Goal: Information Seeking & Learning: Learn about a topic

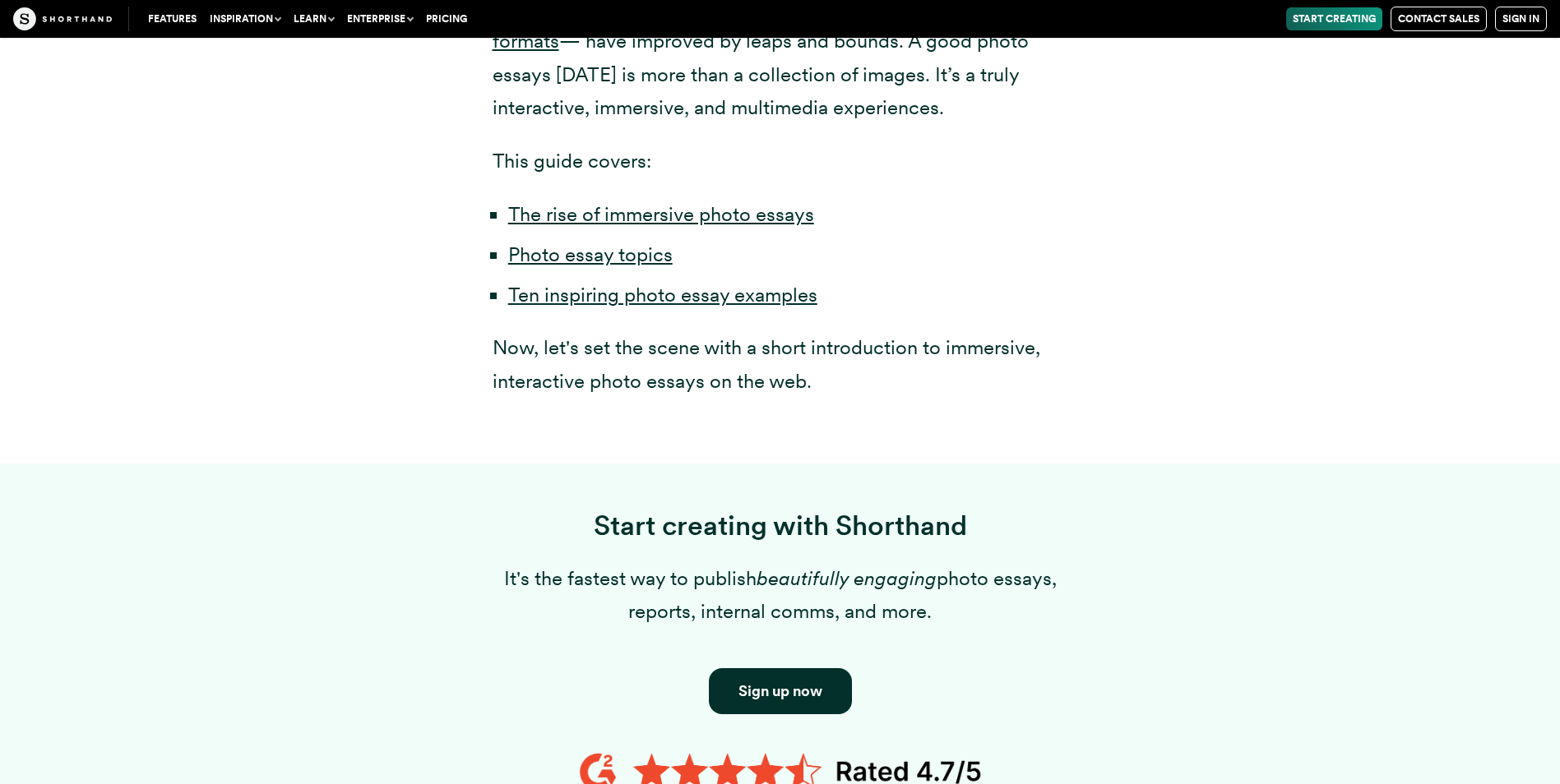
scroll to position [1233, 0]
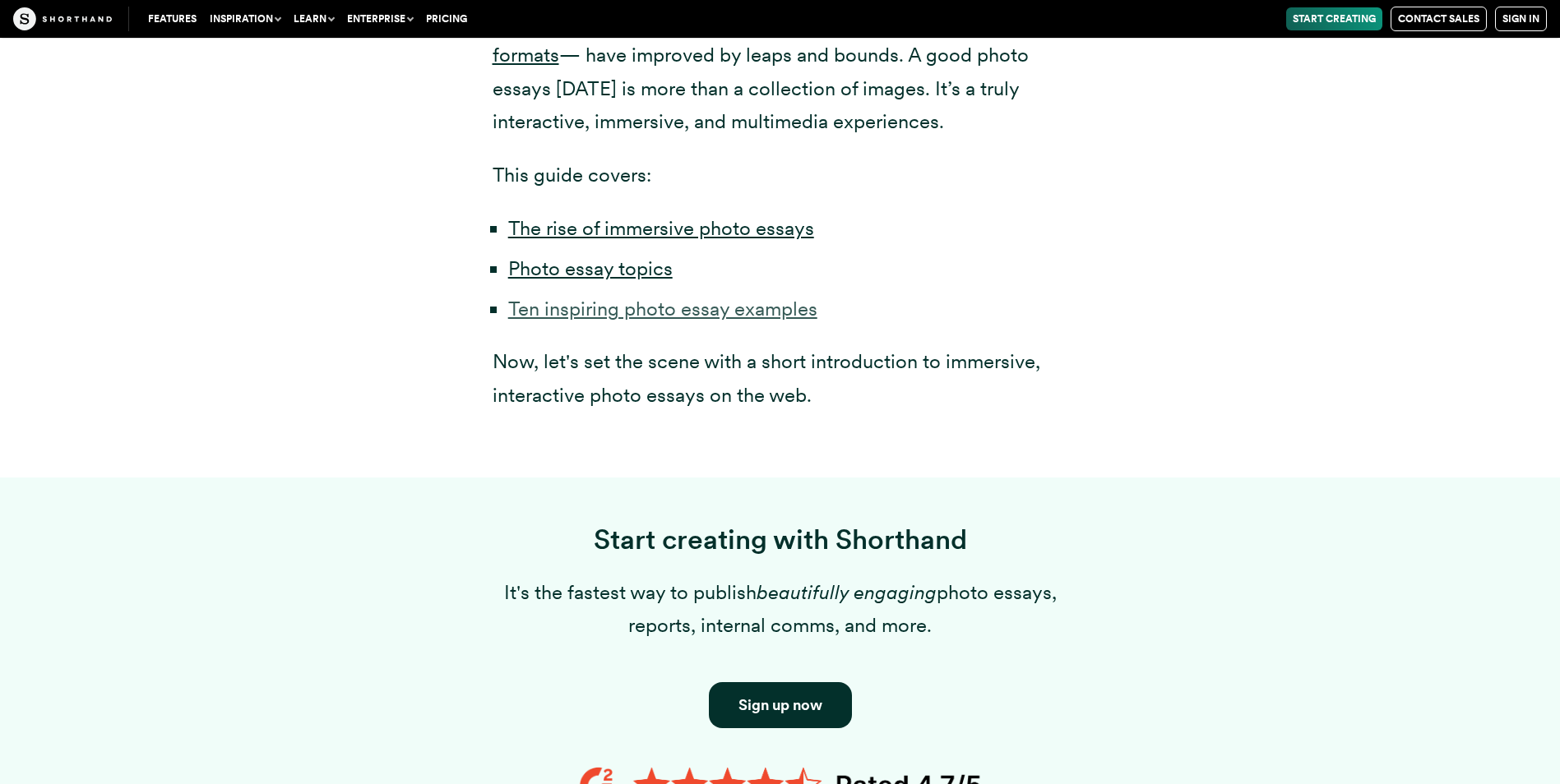
click at [706, 310] on link "Ten inspiring photo essay examples" at bounding box center [663, 308] width 309 height 23
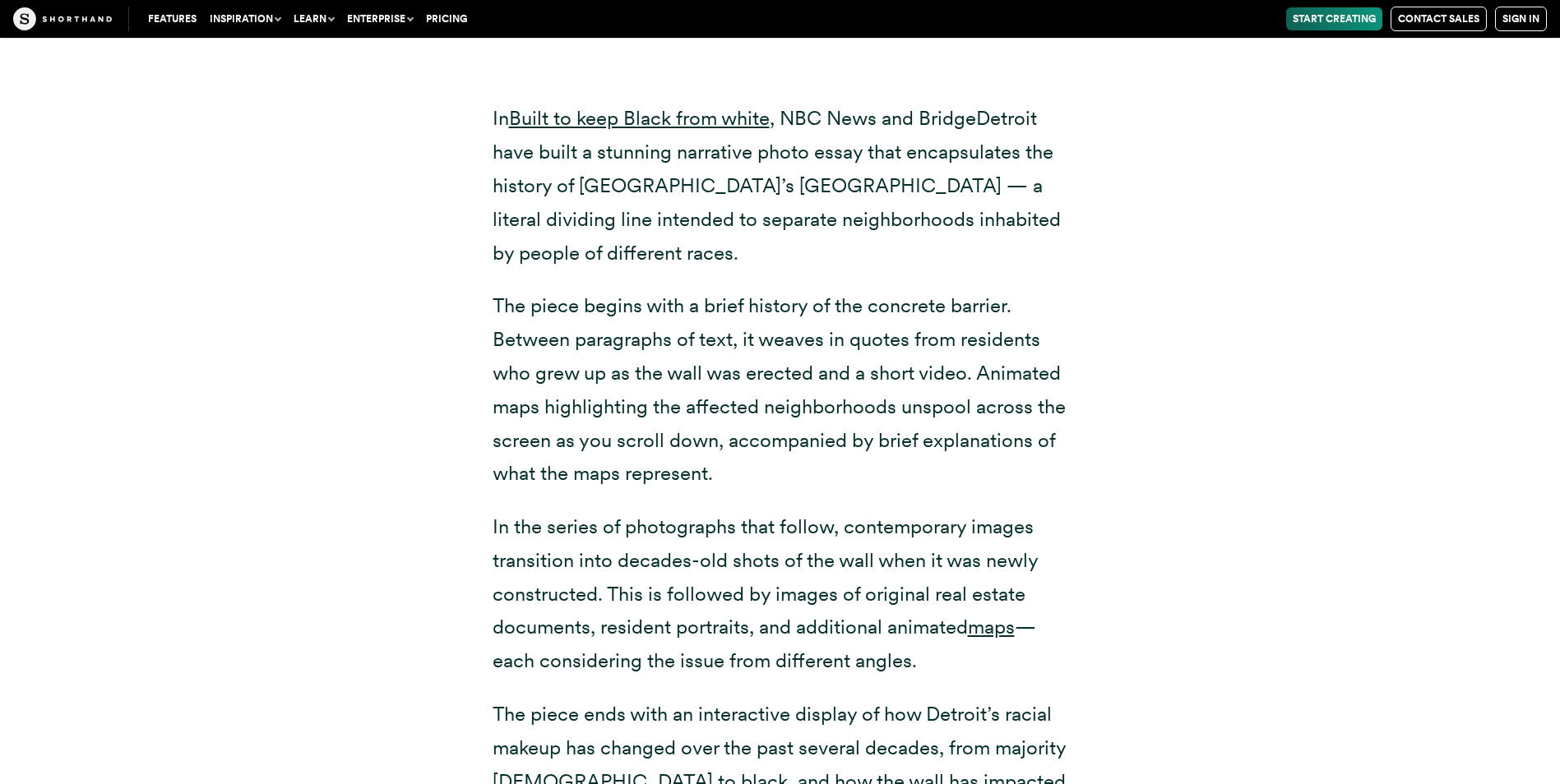
scroll to position [19121, 0]
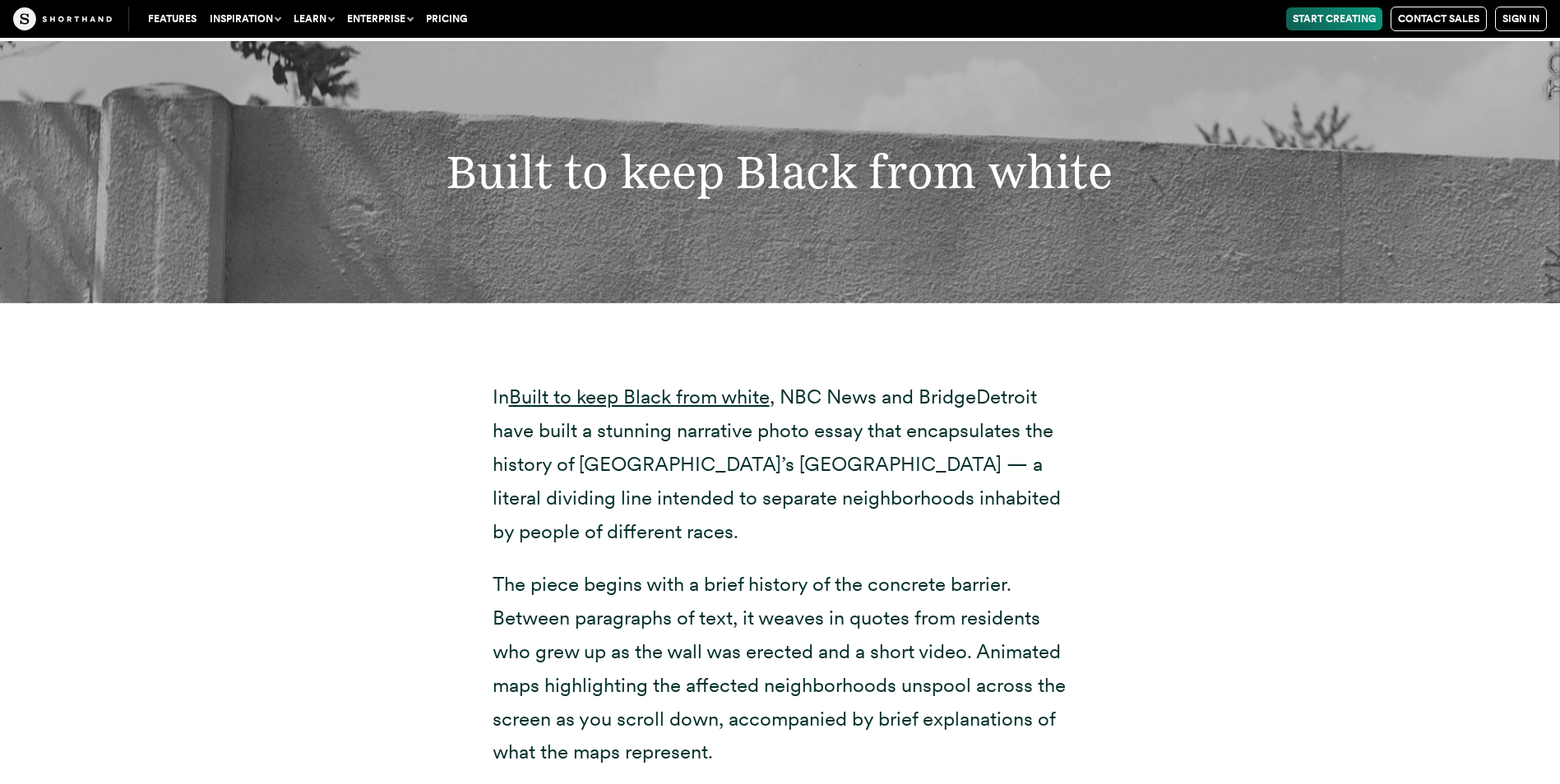
click at [804, 254] on div "Built to keep Black from white" at bounding box center [780, 171] width 1560 height 261
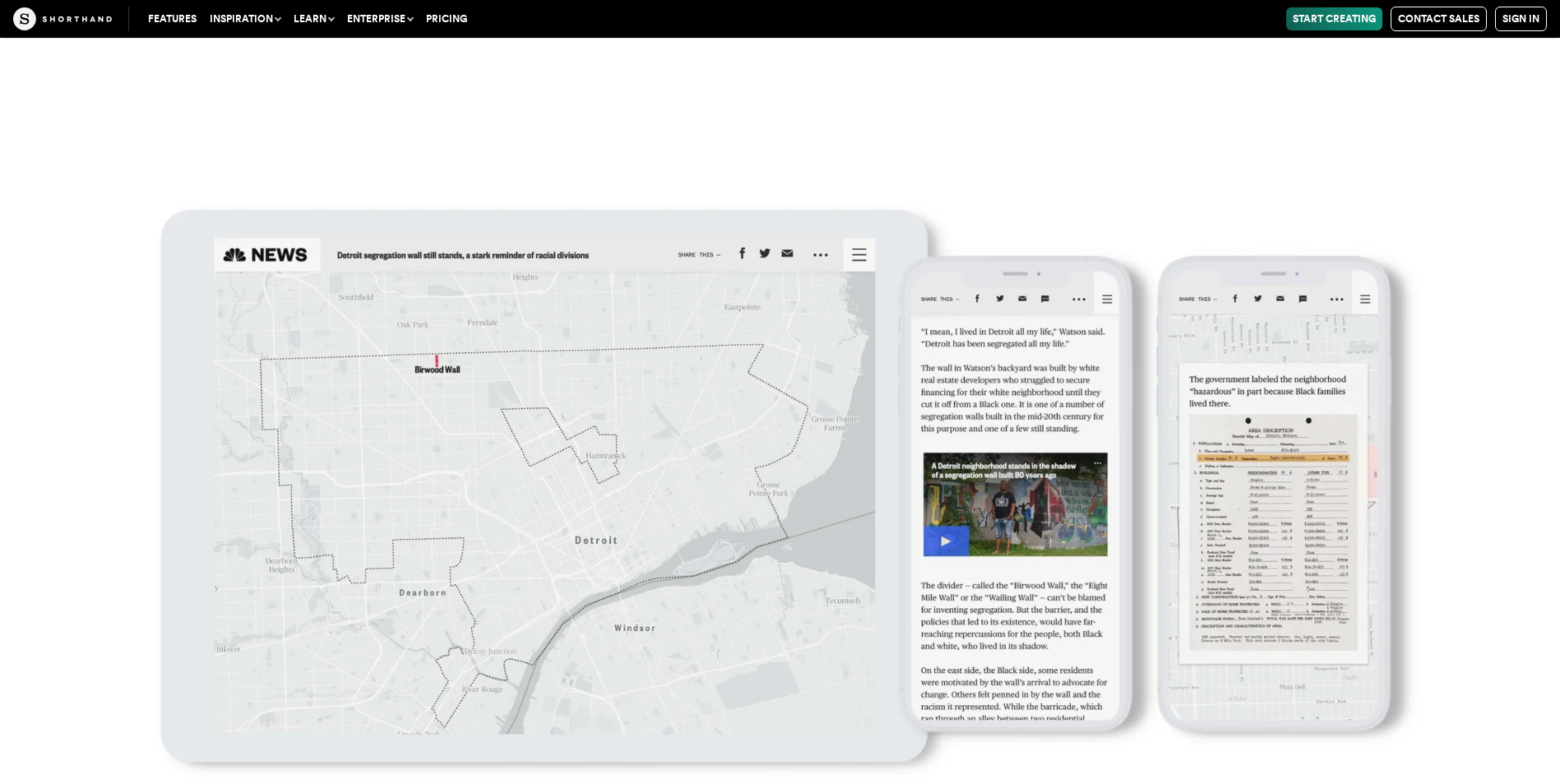
scroll to position [20190, 0]
click at [685, 514] on img at bounding box center [780, 498] width 1560 height 784
click at [965, 551] on img at bounding box center [780, 498] width 1560 height 784
click at [1238, 519] on img at bounding box center [780, 498] width 1560 height 784
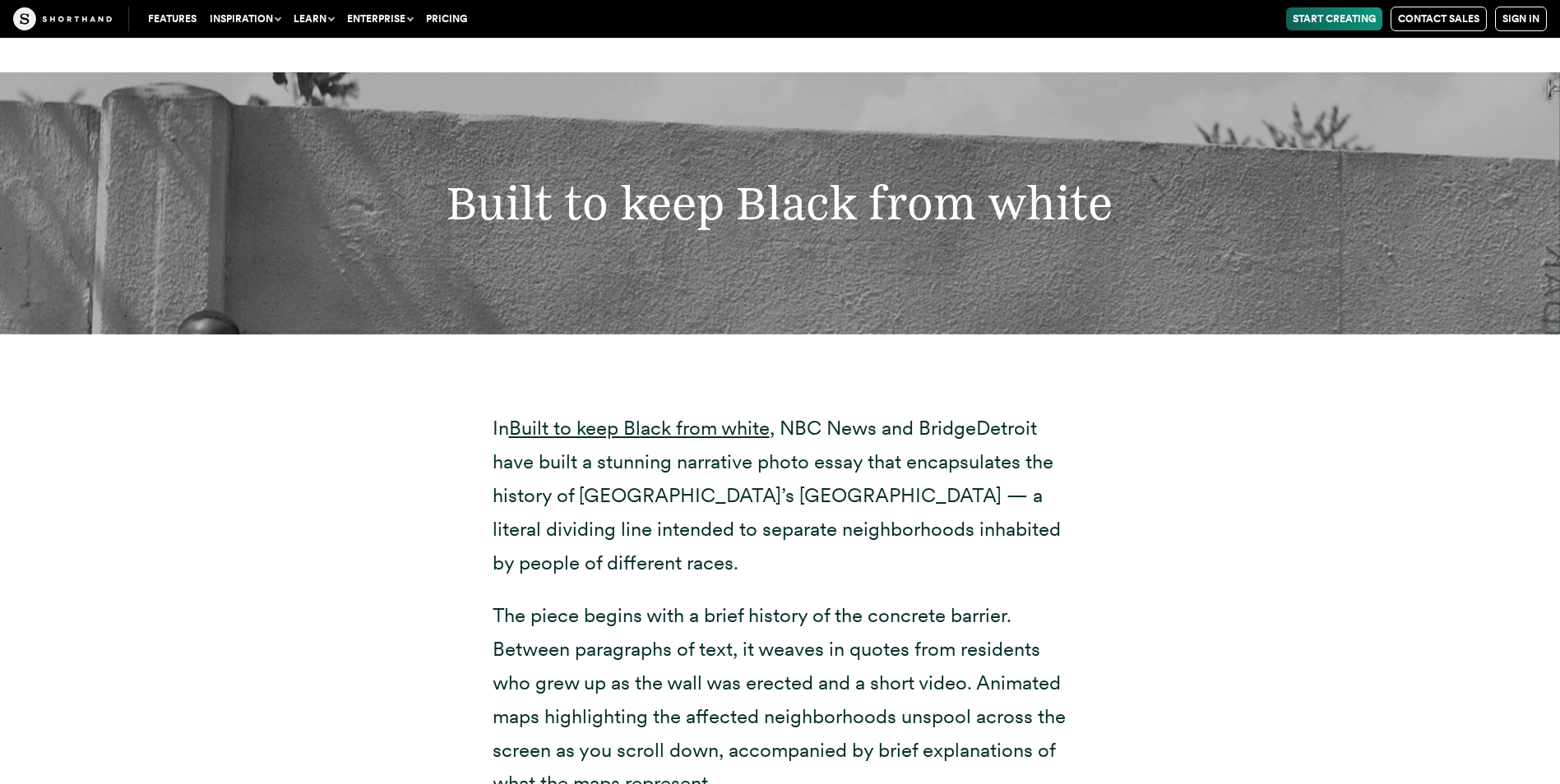
scroll to position [19012, 0]
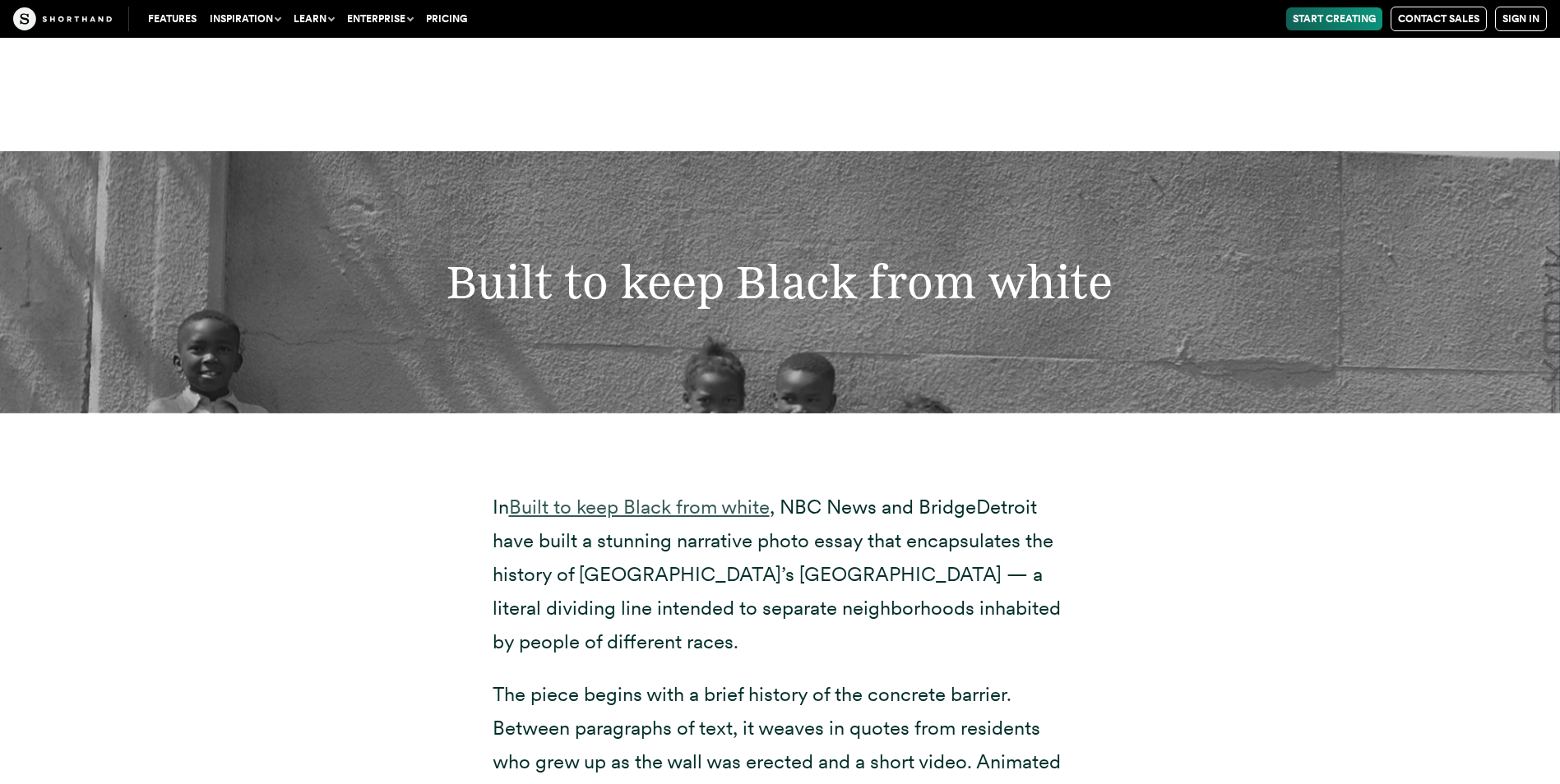
click at [694, 501] on link "Built to keep Black from white" at bounding box center [639, 507] width 260 height 23
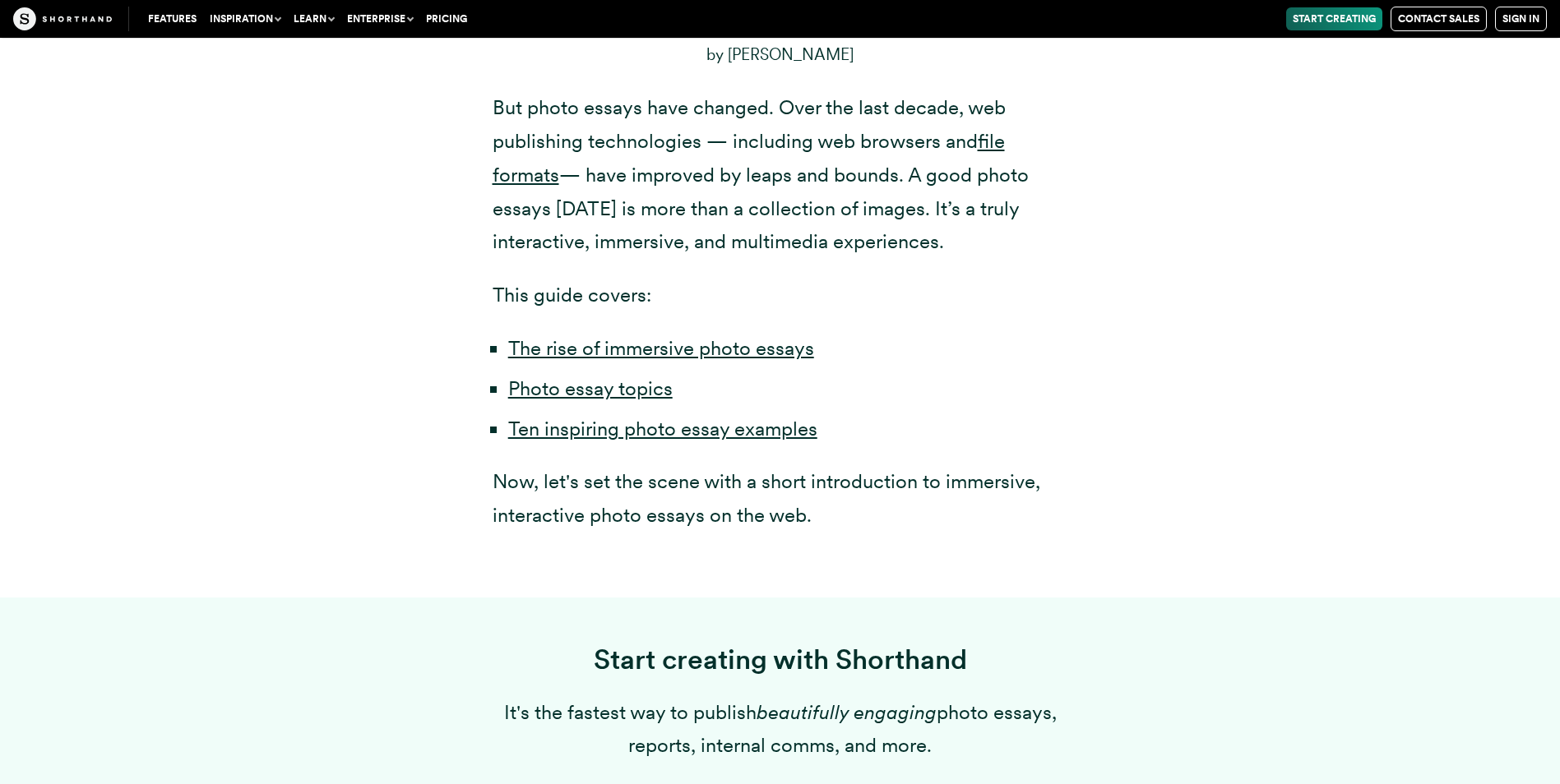
scroll to position [1069, 0]
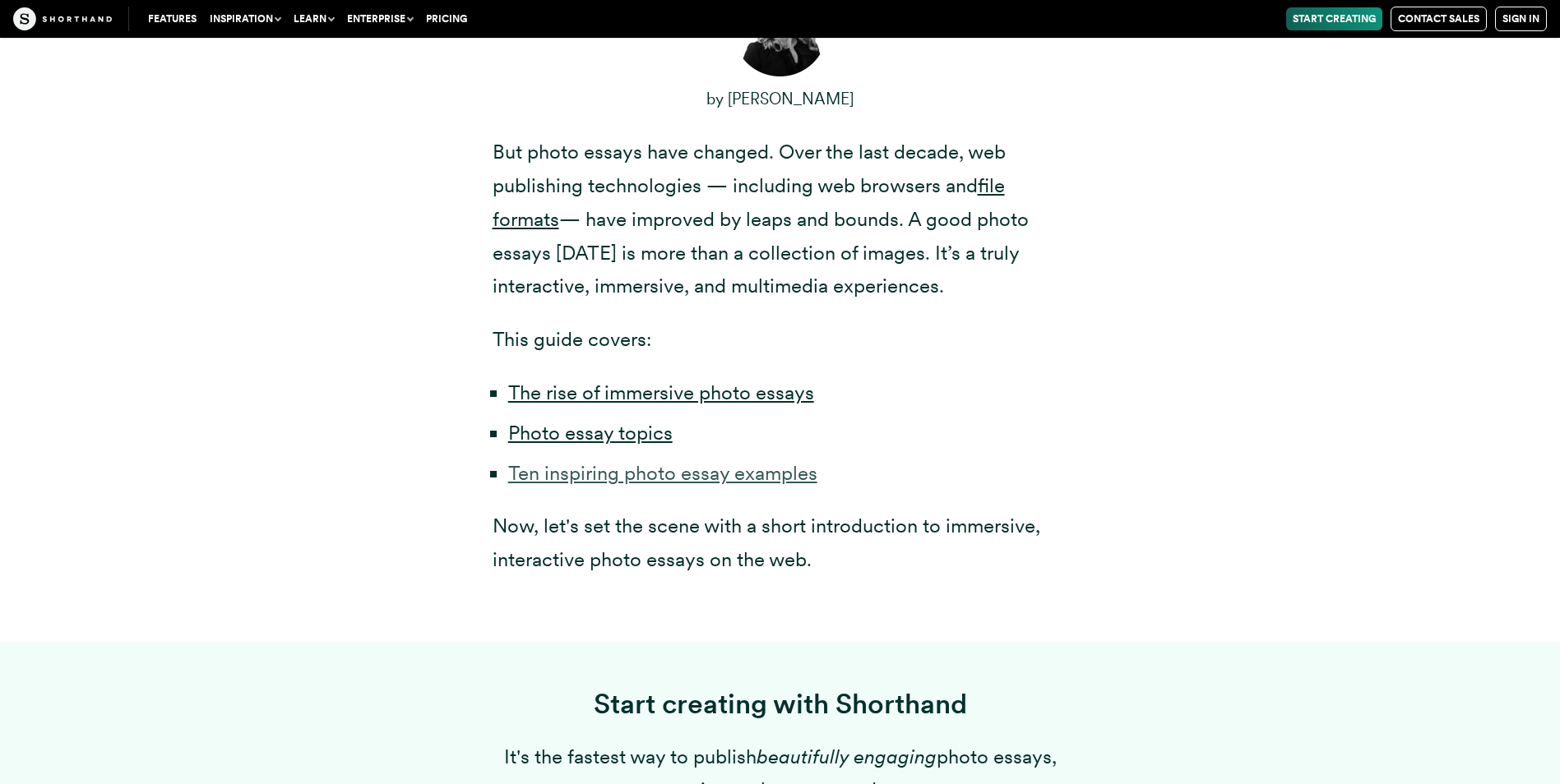
click at [684, 475] on link "Ten inspiring photo essay examples" at bounding box center [663, 473] width 309 height 23
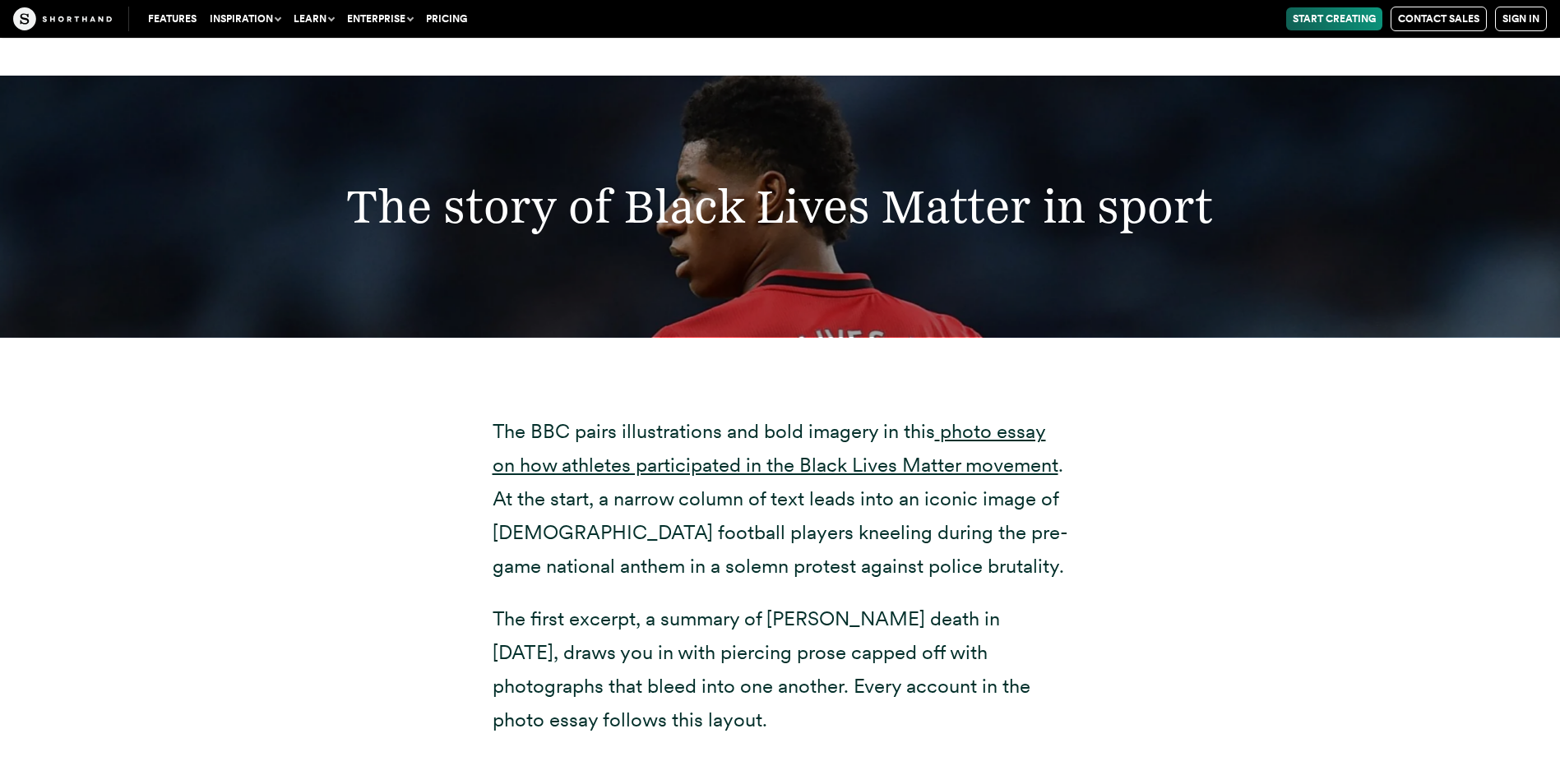
scroll to position [24559, 0]
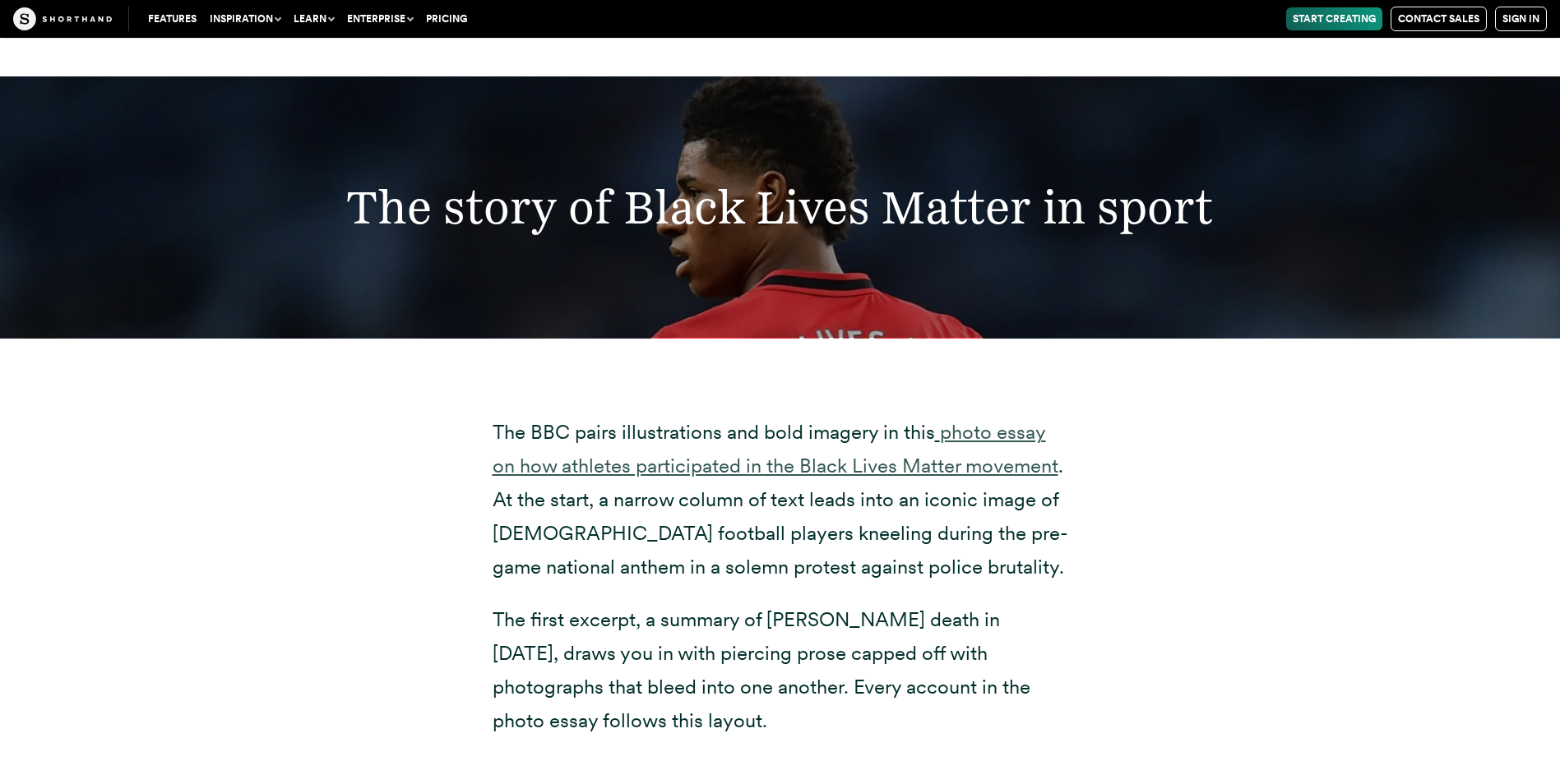
click at [978, 431] on link "photo essay on how athletes participated in the Black Lives Matter movement" at bounding box center [776, 448] width 566 height 58
